Goal: Information Seeking & Learning: Learn about a topic

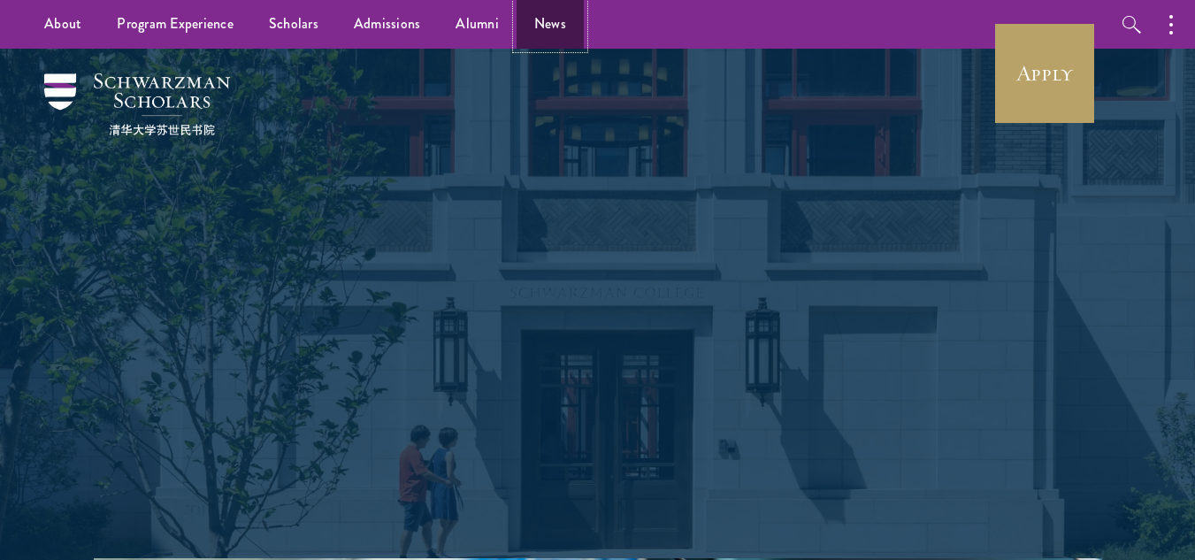
click at [531, 17] on link "News" at bounding box center [549, 24] width 67 height 49
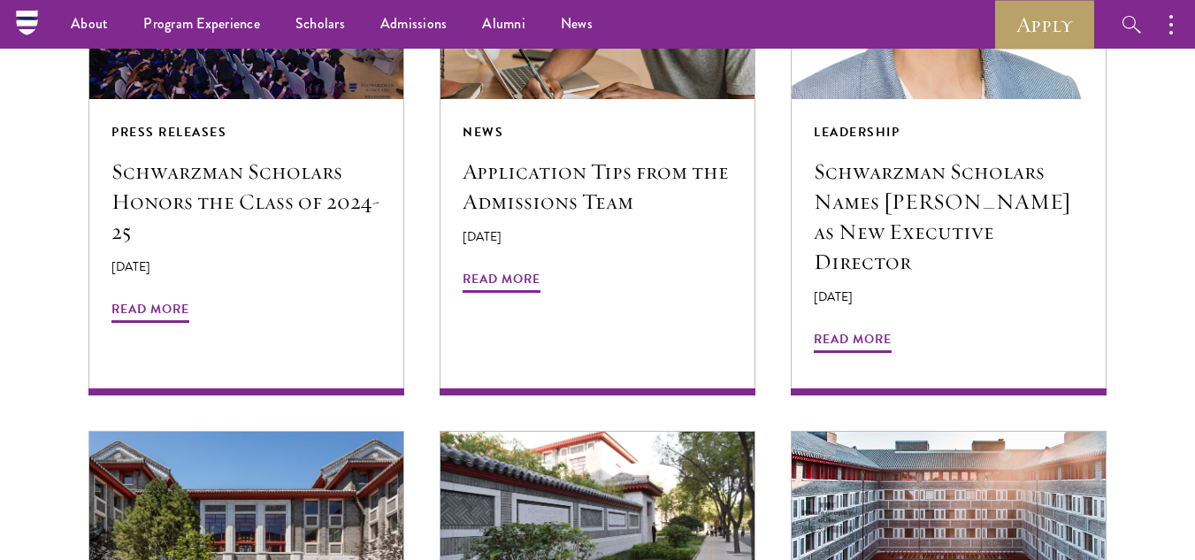
scroll to position [1478, 0]
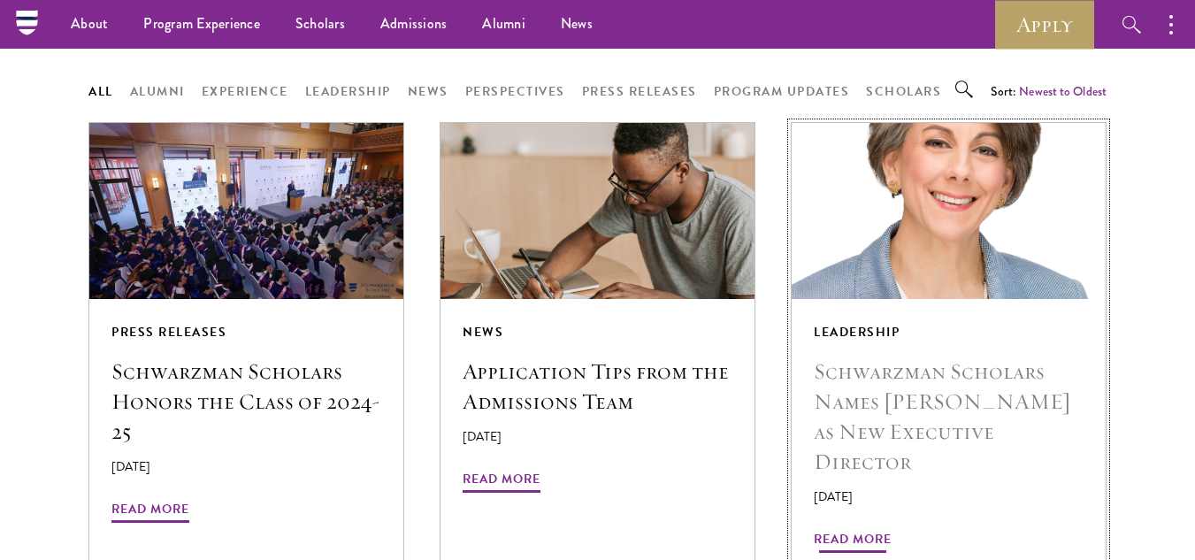
click at [864, 239] on img at bounding box center [948, 210] width 333 height 187
